Goal: Information Seeking & Learning: Check status

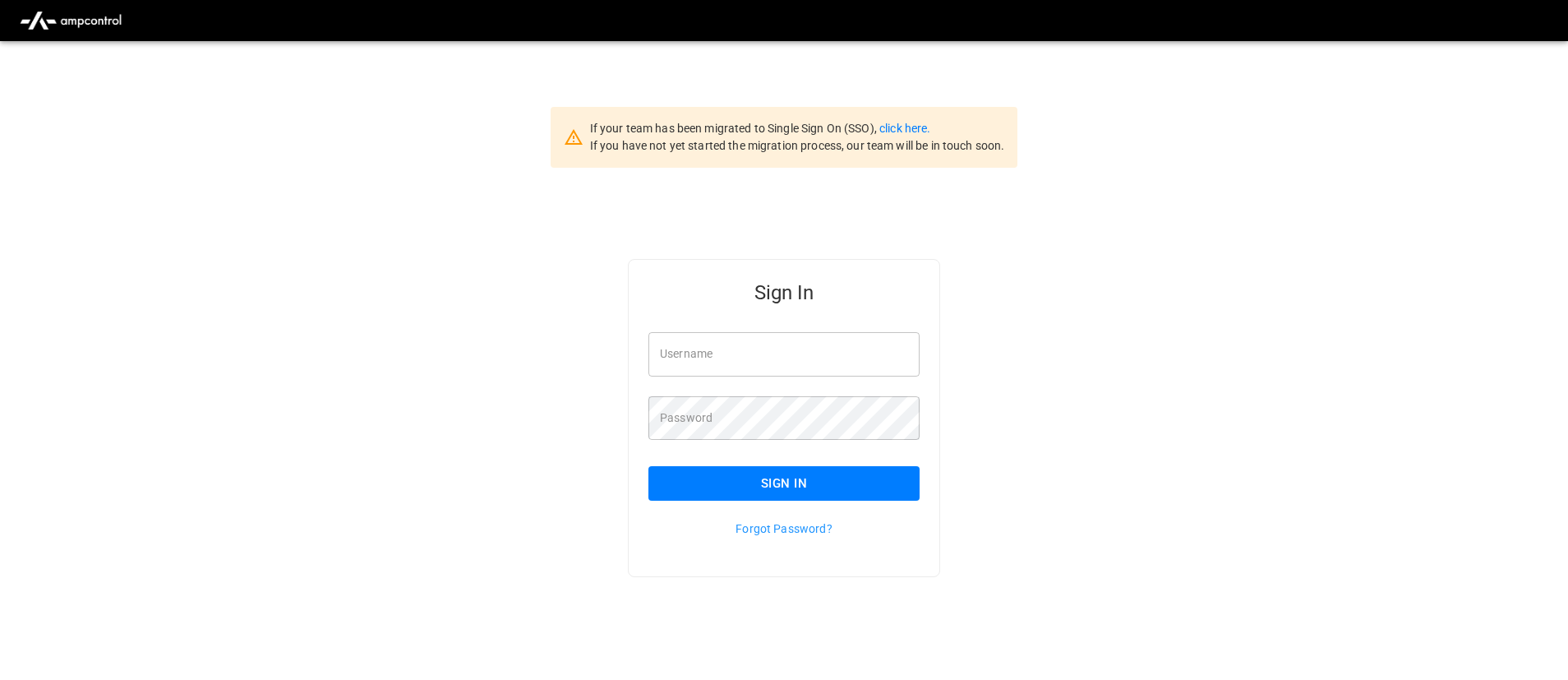
type input "**********"
click at [765, 478] on button "Sign In" at bounding box center [784, 484] width 271 height 34
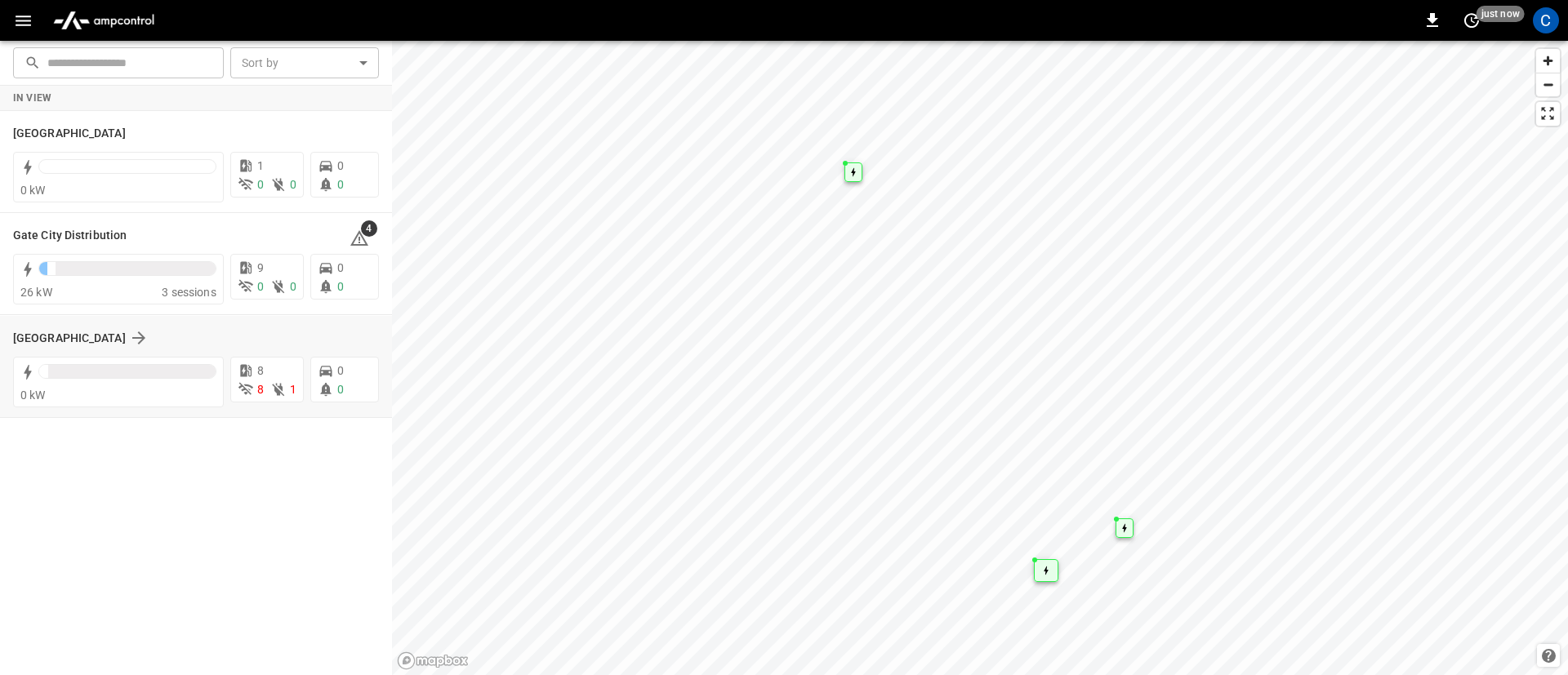
click at [84, 326] on div "[GEOGRAPHIC_DATA]" at bounding box center [196, 338] width 366 height 31
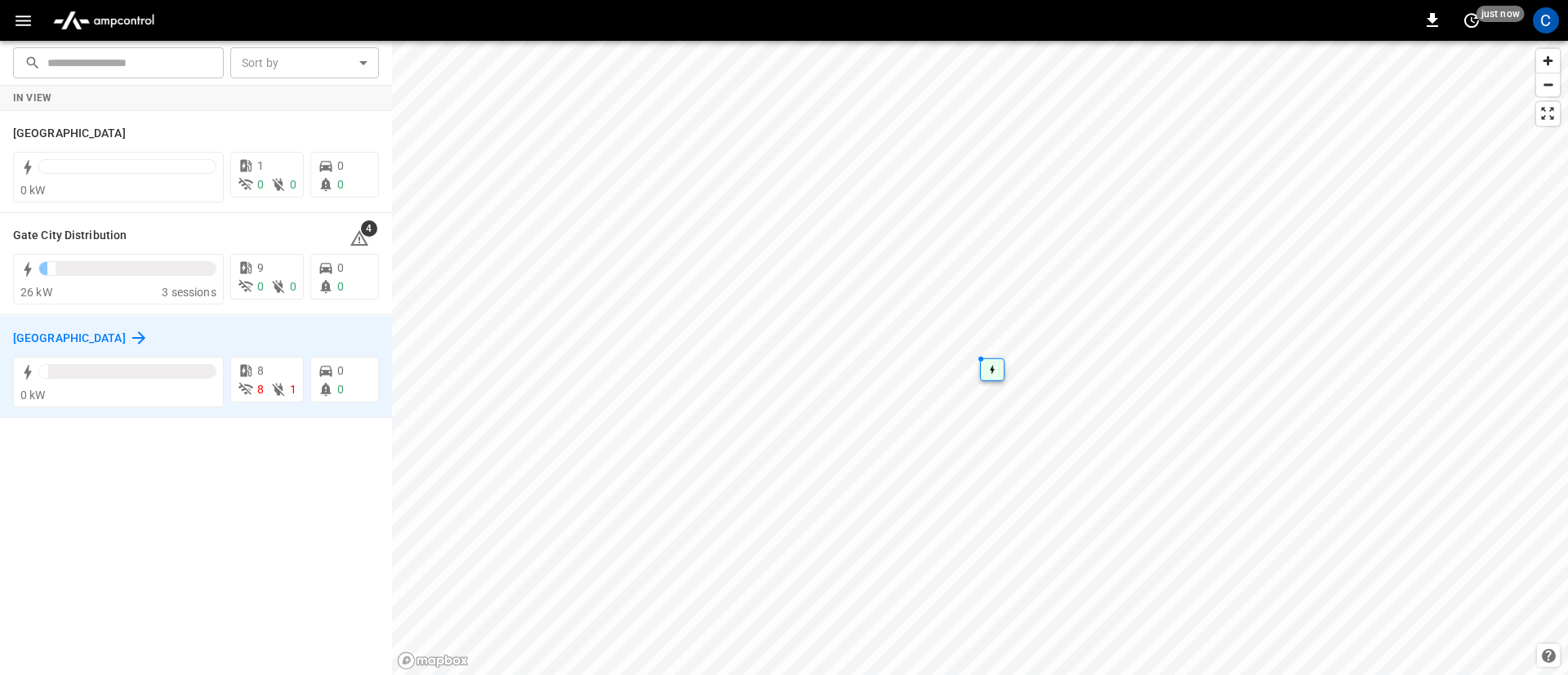
click at [79, 339] on h6 "[GEOGRAPHIC_DATA]" at bounding box center [69, 338] width 112 height 18
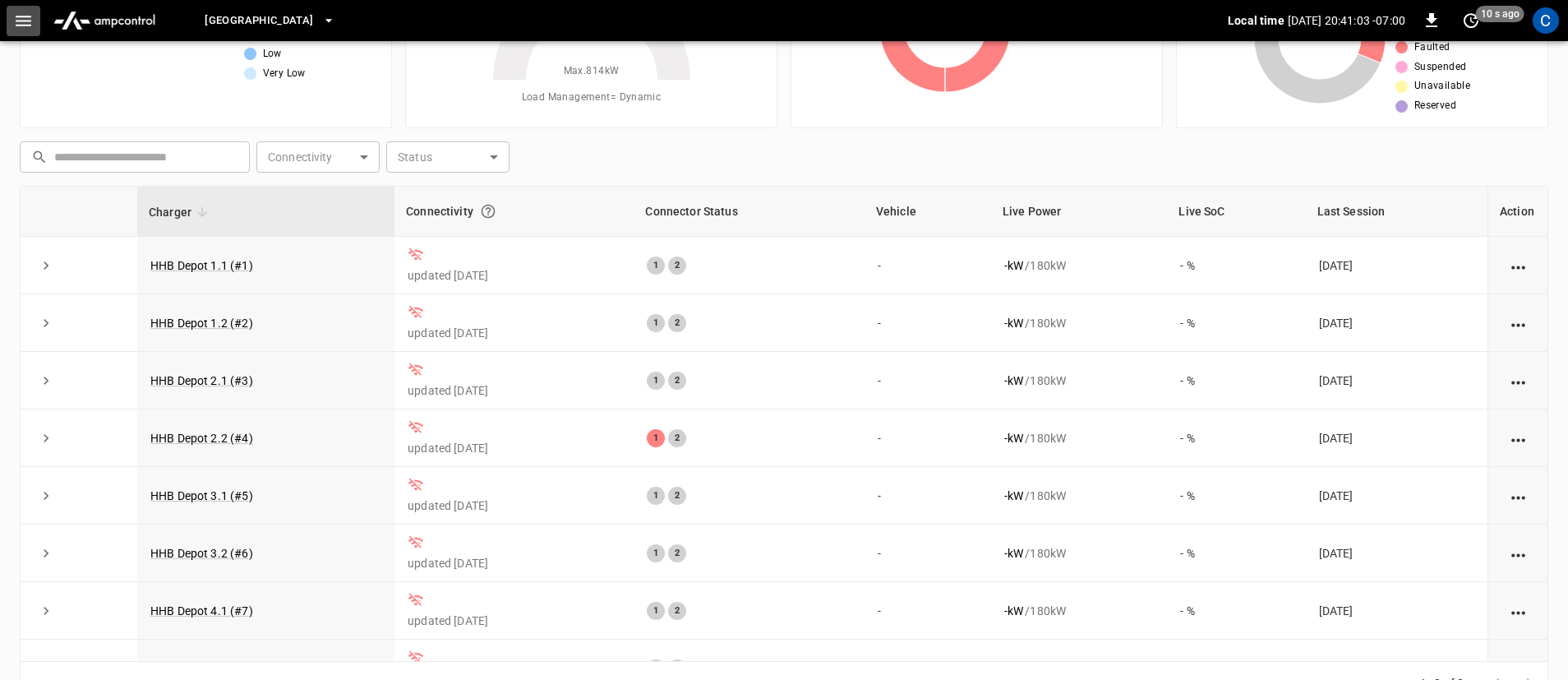
click at [32, 17] on icon "button" at bounding box center [23, 21] width 21 height 21
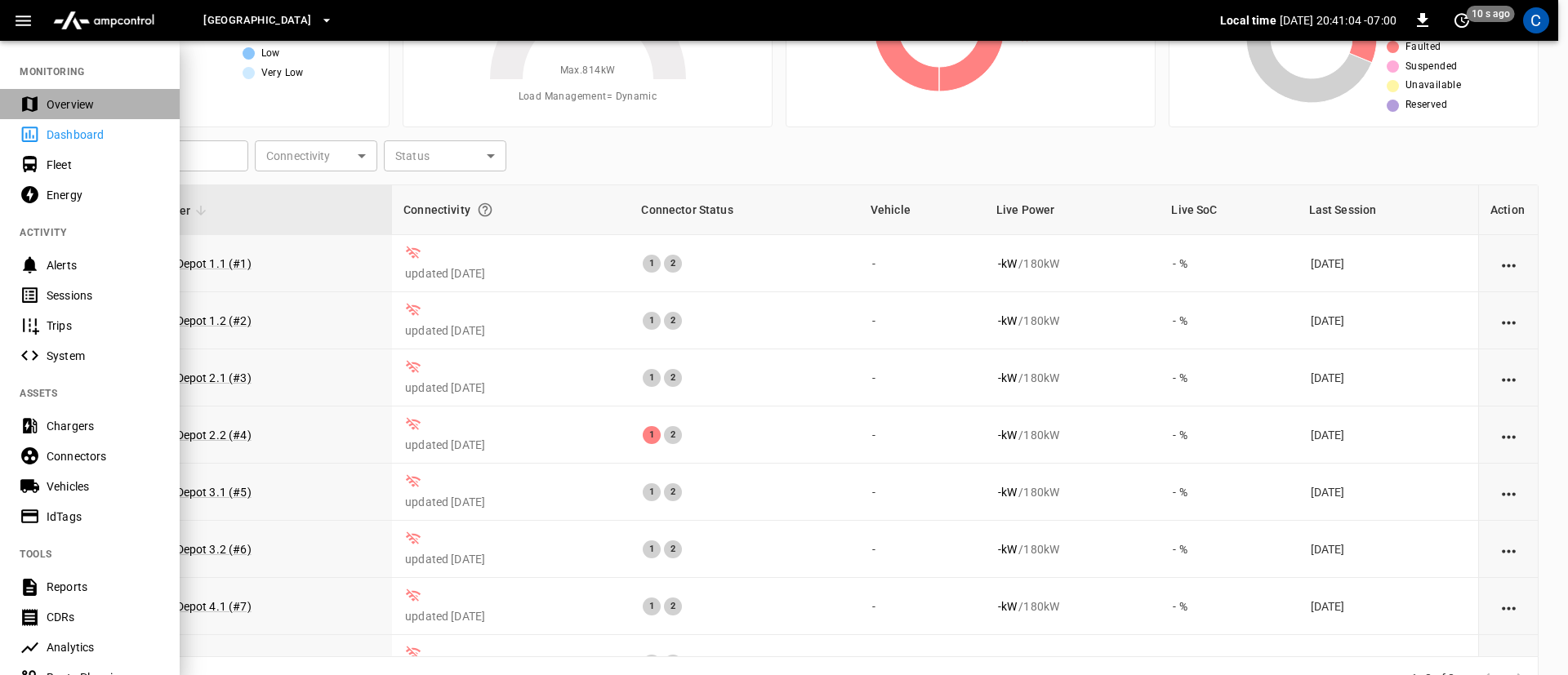
click at [57, 101] on div "Overview" at bounding box center [103, 104] width 113 height 16
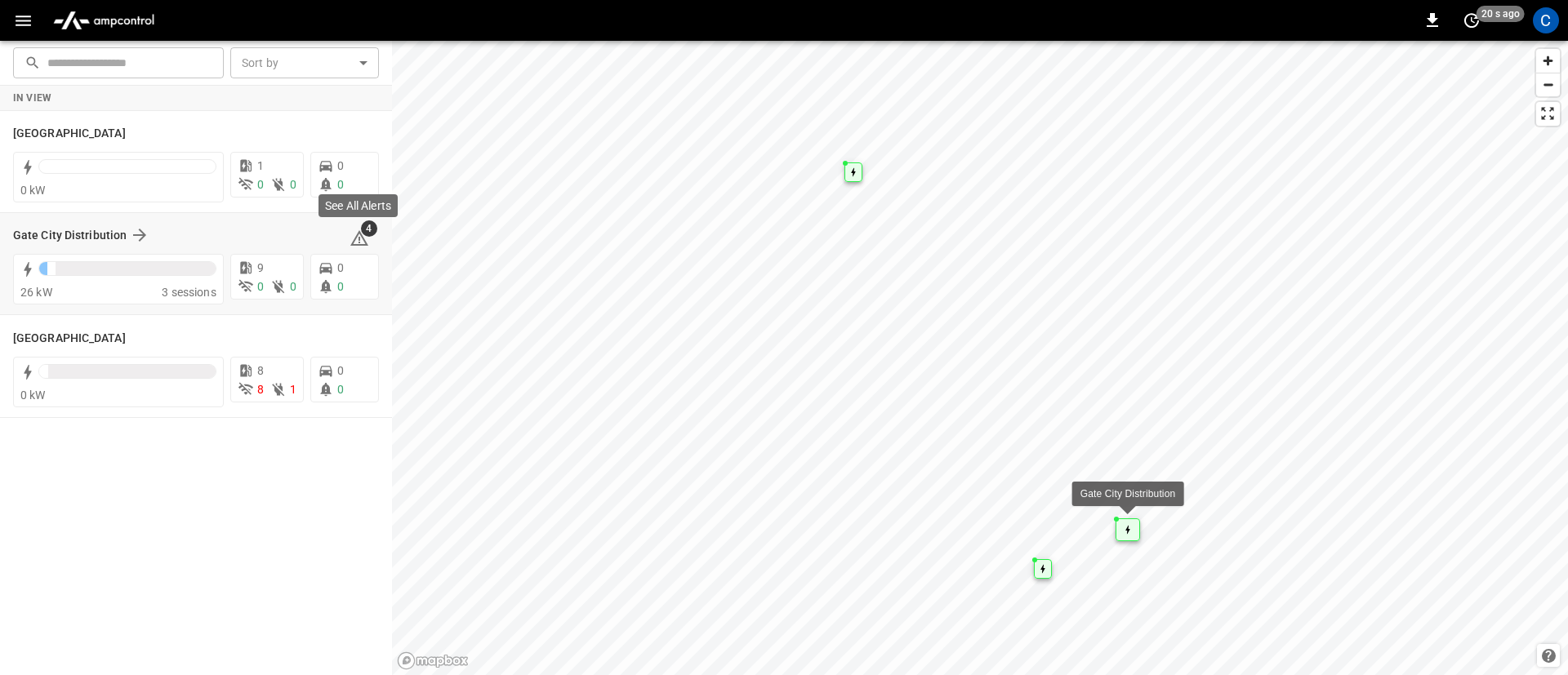
click at [366, 240] on icon at bounding box center [359, 239] width 20 height 20
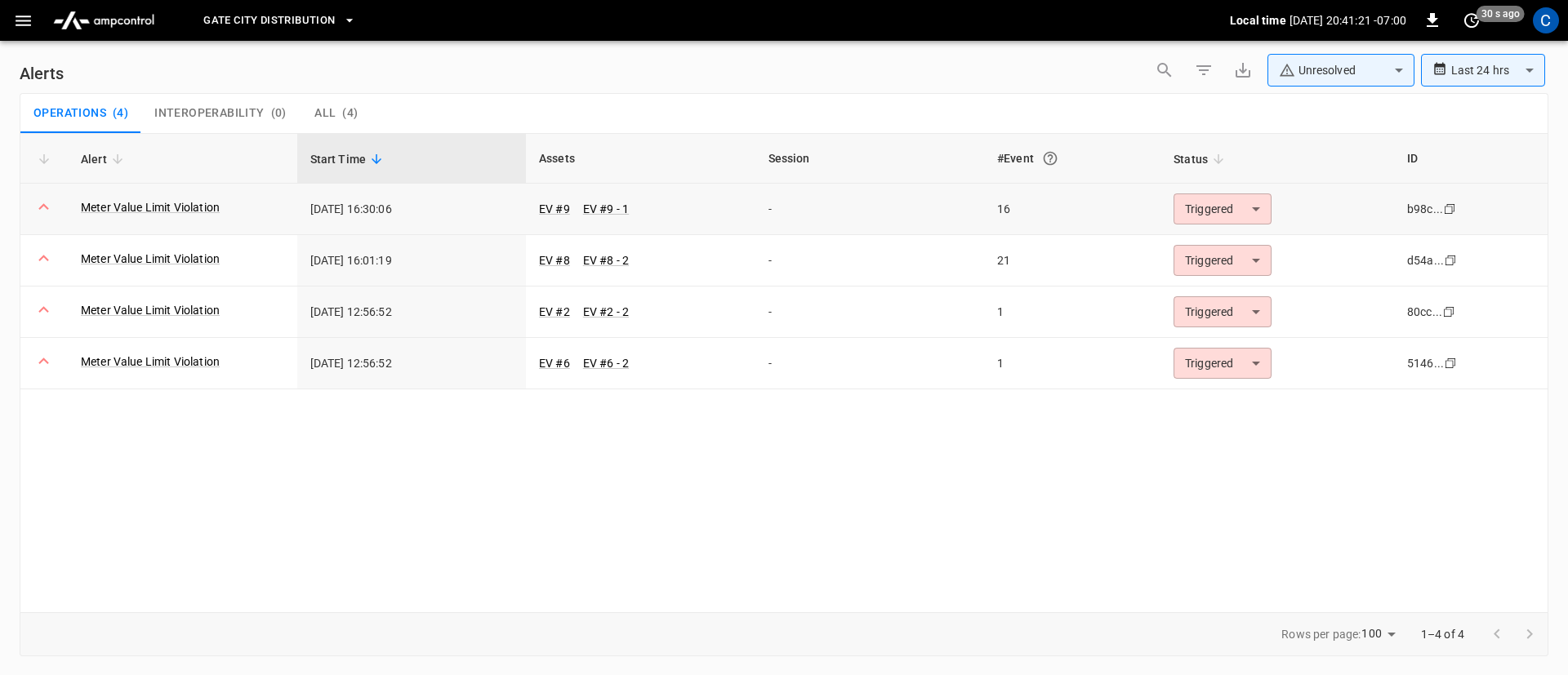
click at [42, 203] on icon at bounding box center [43, 206] width 21 height 21
click at [111, 202] on link "Meter Value Limit Violation" at bounding box center [150, 206] width 145 height 22
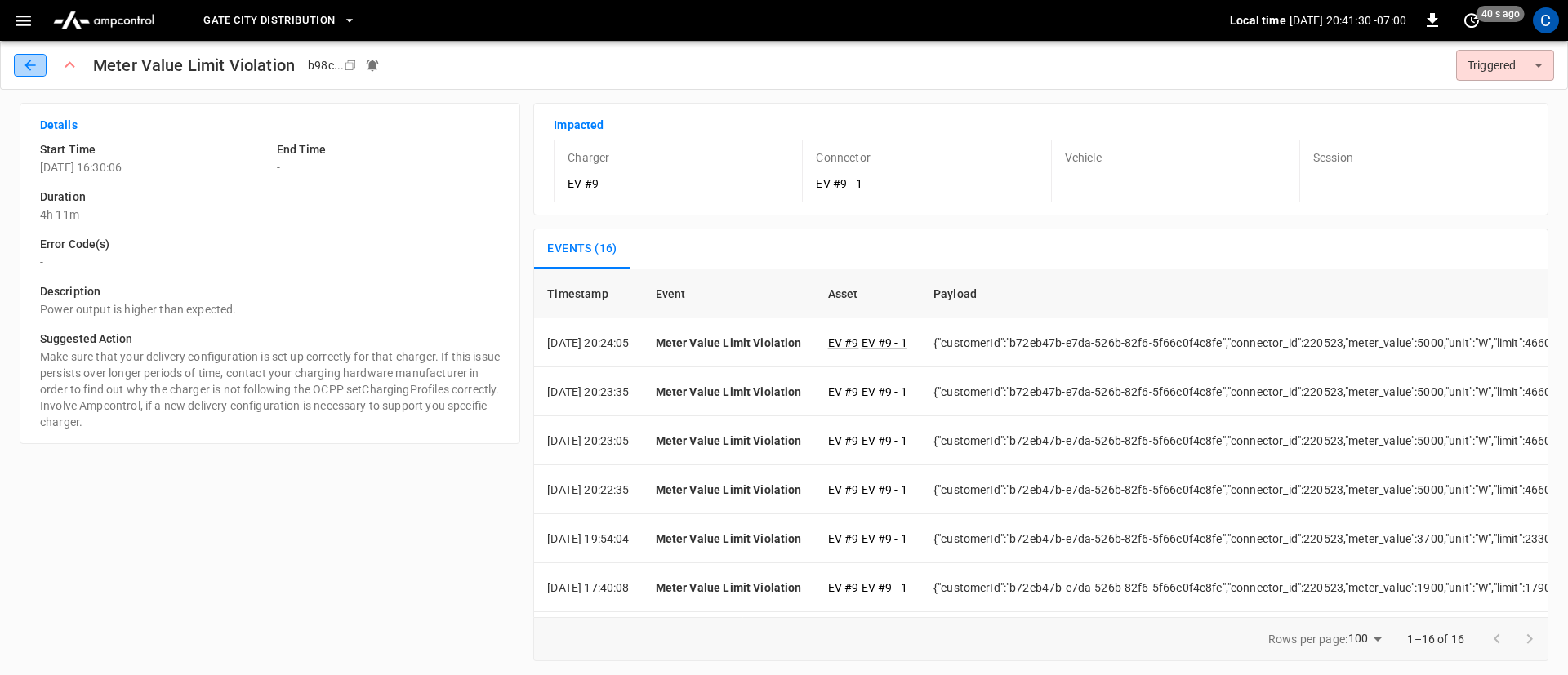
click at [30, 64] on icon "button" at bounding box center [31, 66] width 16 height 16
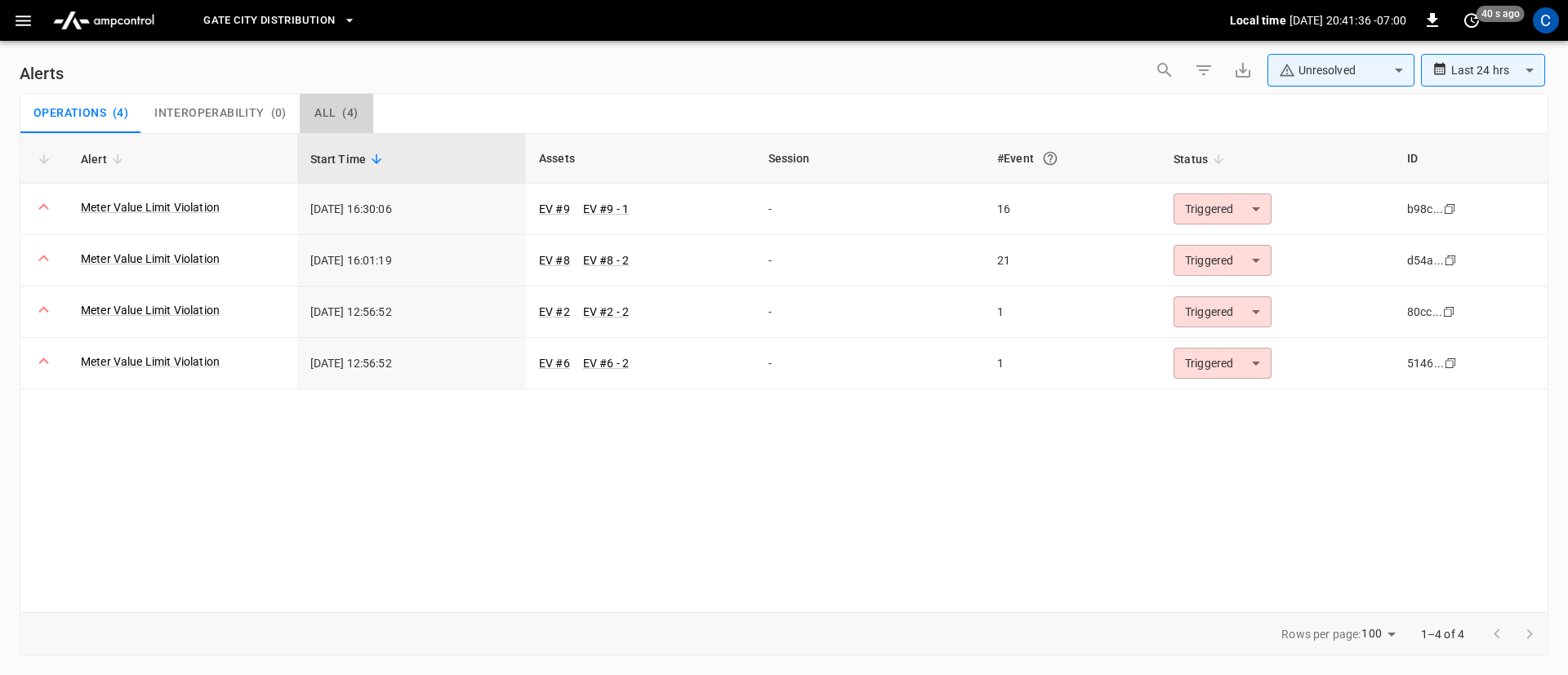
click at [330, 107] on span "All" at bounding box center [325, 113] width 22 height 14
